Goal: Obtain resource: Download file/media

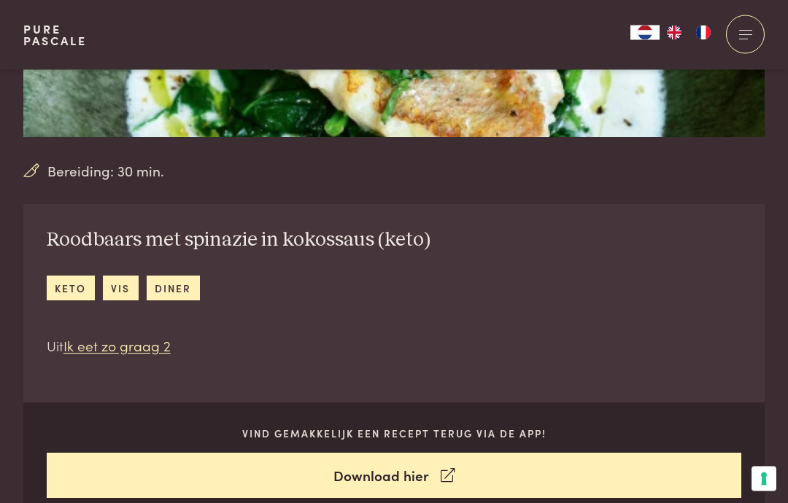
scroll to position [378, 0]
click at [73, 281] on link "keto" at bounding box center [71, 288] width 48 height 24
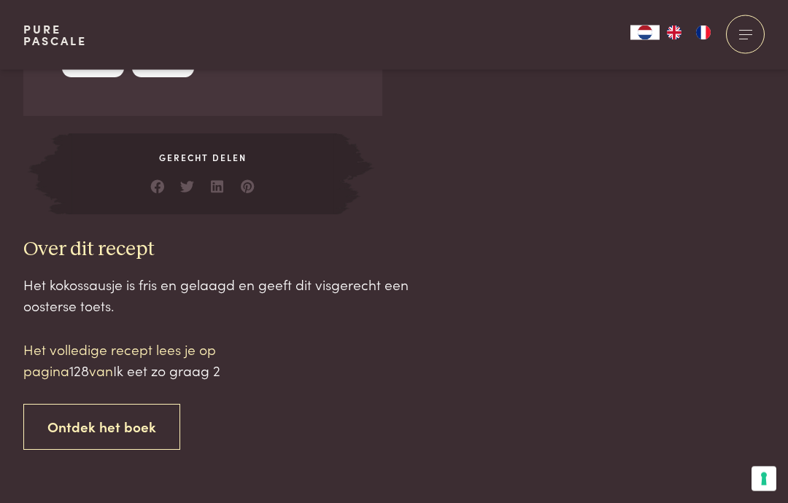
scroll to position [1286, 0]
click at [87, 368] on span "128" at bounding box center [79, 370] width 20 height 20
click at [189, 363] on span "Ik eet zo graag 2" at bounding box center [166, 370] width 107 height 20
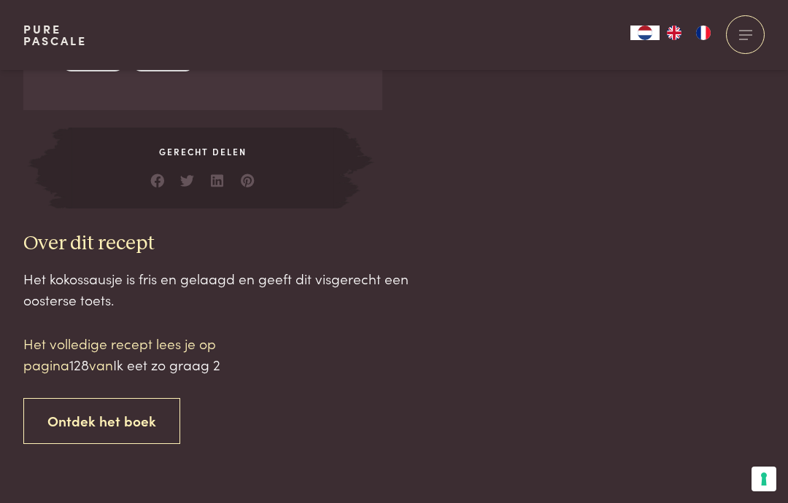
scroll to position [1299, 0]
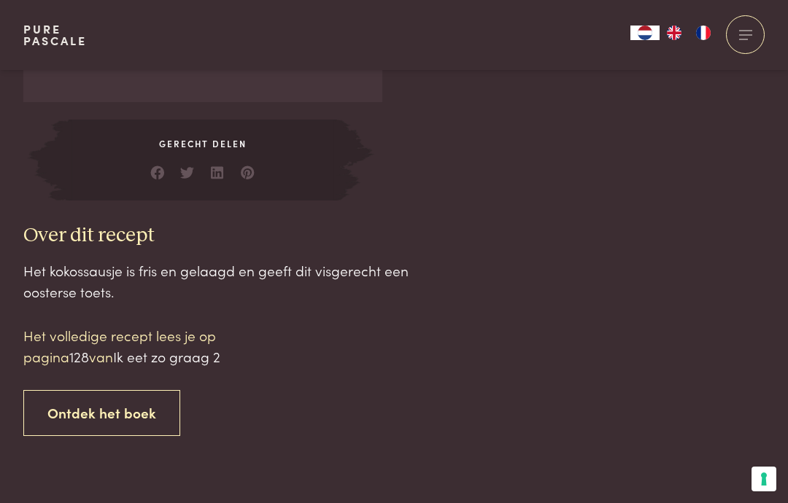
click at [212, 353] on span "Ik eet zo graag 2" at bounding box center [166, 357] width 107 height 20
click at [98, 342] on p "Het volledige recept lees je op pagina 128 van Ik eet zo graag 2" at bounding box center [147, 346] width 248 height 42
click at [55, 349] on p "Het volledige recept lees je op pagina 128 van Ik eet zo graag 2" at bounding box center [147, 346] width 248 height 42
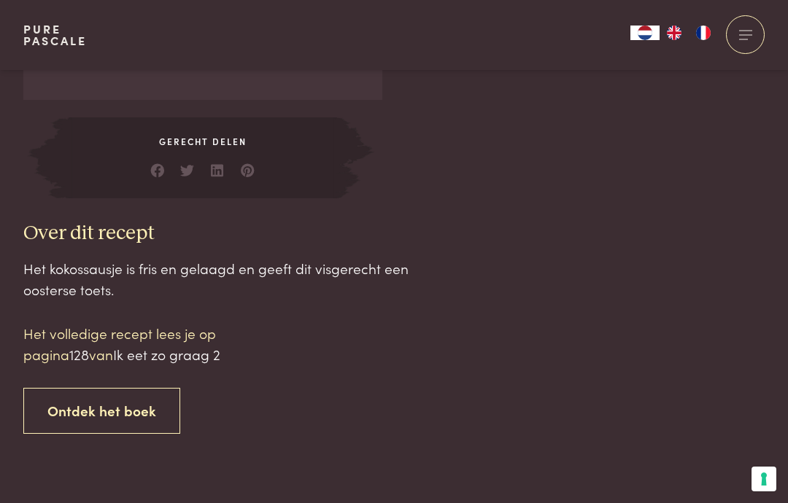
click at [131, 404] on link "Ontdek het boek" at bounding box center [101, 411] width 157 height 46
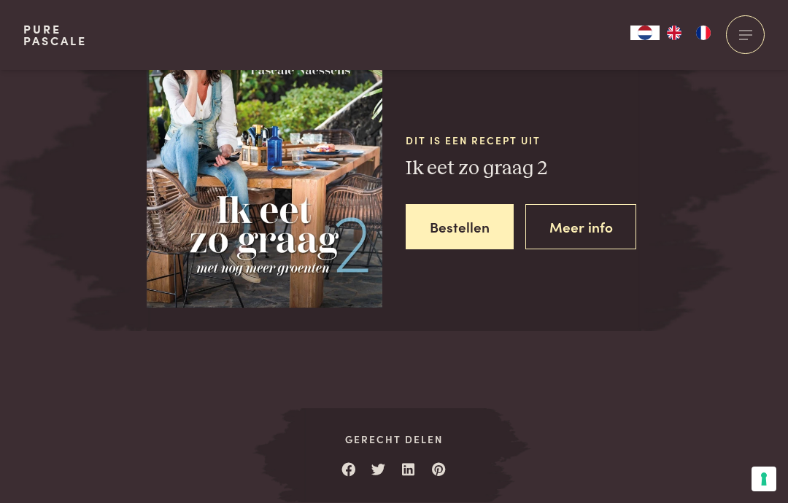
scroll to position [1879, 0]
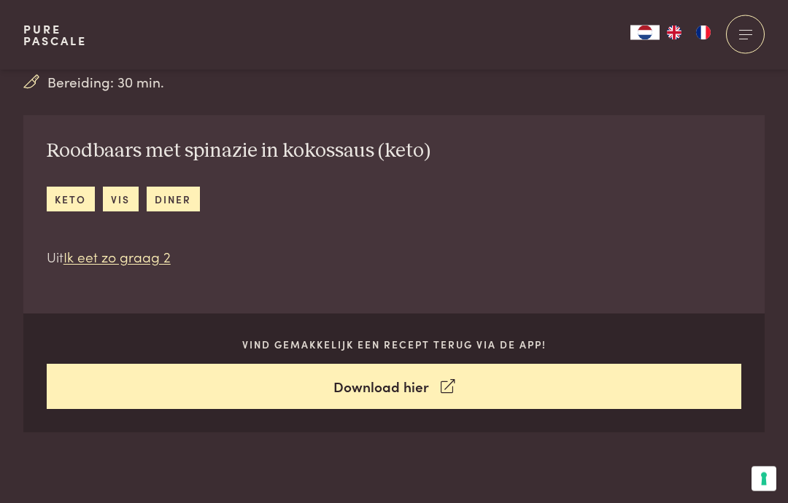
scroll to position [464, 0]
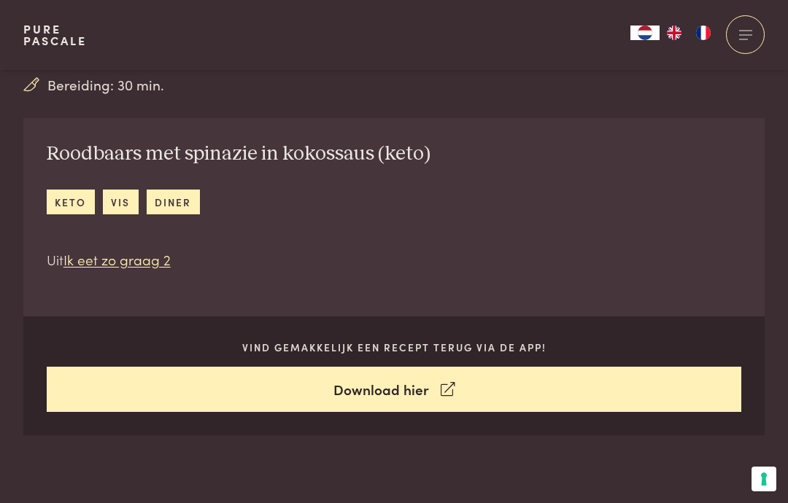
click at [77, 205] on link "keto" at bounding box center [71, 202] width 48 height 24
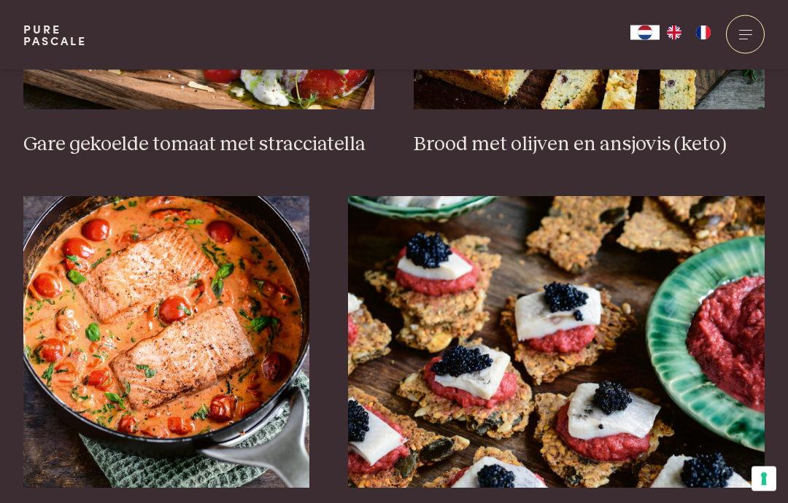
scroll to position [822, 0]
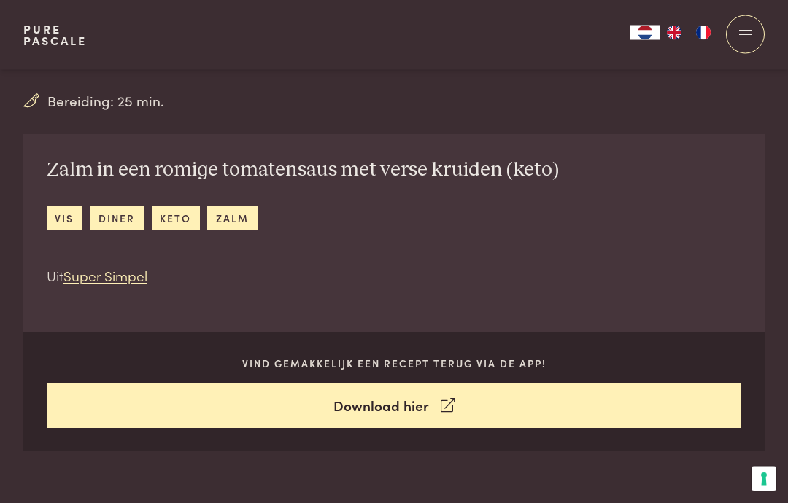
scroll to position [448, 0]
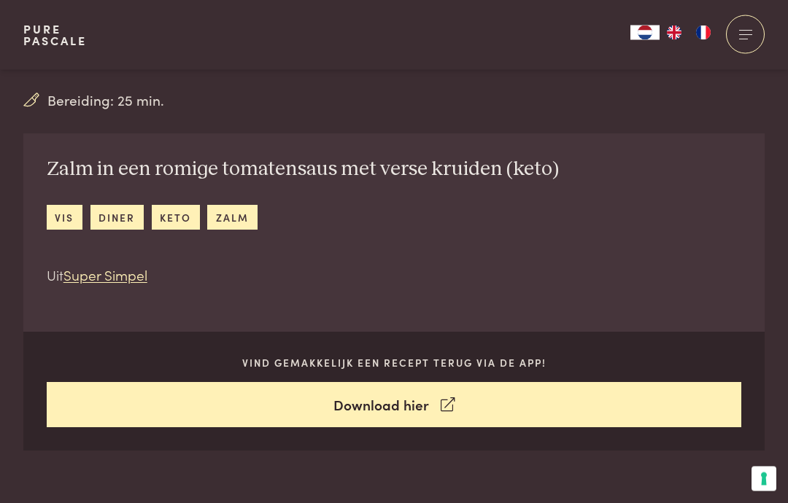
click at [430, 407] on link "Download hier" at bounding box center [394, 406] width 695 height 46
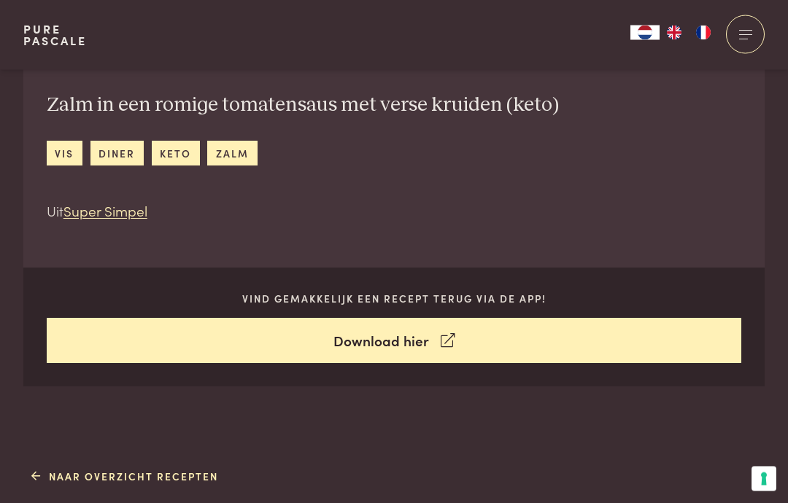
scroll to position [508, 0]
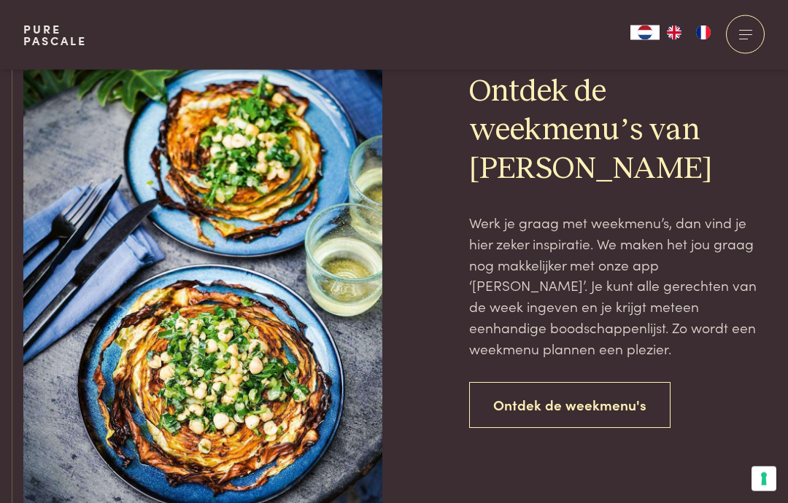
scroll to position [3185, 0]
